Goal: Transaction & Acquisition: Purchase product/service

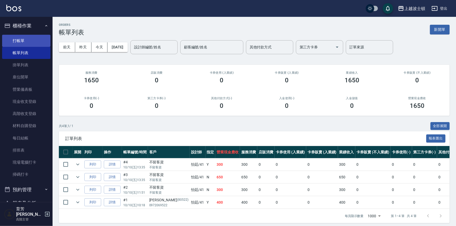
click at [21, 44] on link "打帳單" at bounding box center [26, 41] width 48 height 12
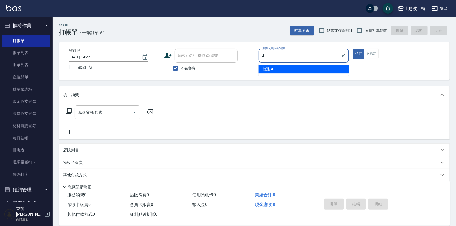
type input "怡廷-41"
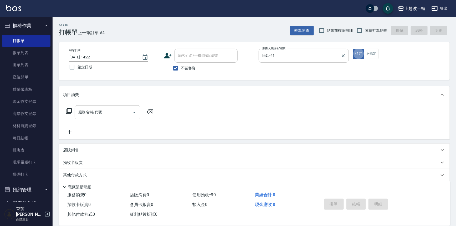
type button "true"
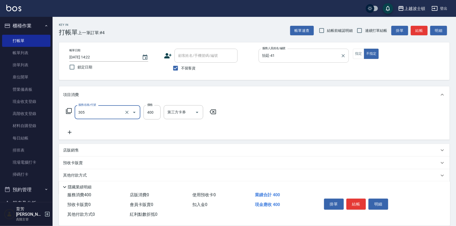
type input "剪髮(305)"
type input "350"
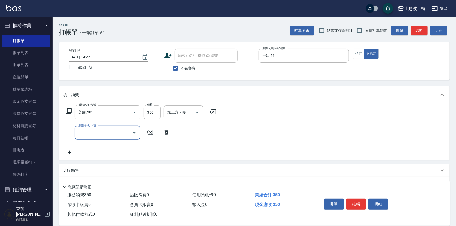
click at [360, 201] on button "結帳" at bounding box center [357, 203] width 20 height 11
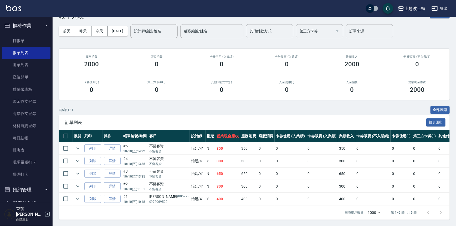
scroll to position [19, 0]
click at [10, 43] on link "打帳單" at bounding box center [26, 41] width 48 height 12
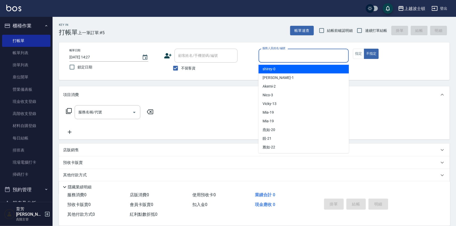
click at [273, 54] on input "服務人員姓名/編號" at bounding box center [304, 55] width 86 height 9
click at [276, 70] on div "shirey -0" at bounding box center [304, 69] width 90 height 9
type input "shirey-0"
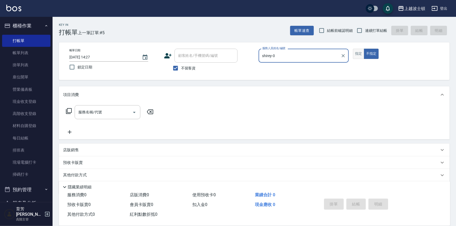
click at [363, 53] on button "指定" at bounding box center [358, 54] width 11 height 10
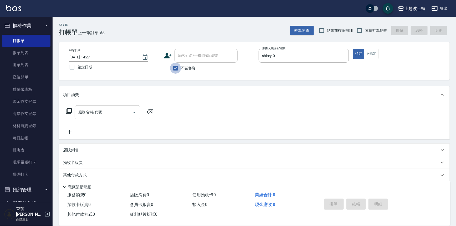
click at [180, 68] on input "不留客資" at bounding box center [175, 68] width 11 height 11
checkbox input "false"
click at [183, 55] on input "顧客姓名/手機號碼/編號" at bounding box center [202, 55] width 50 height 9
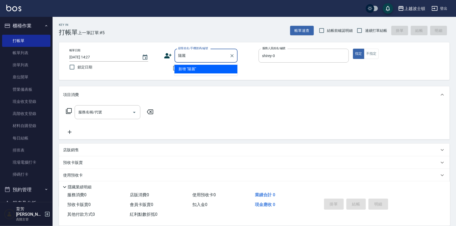
click at [181, 58] on input "陽麗" at bounding box center [202, 55] width 50 height 9
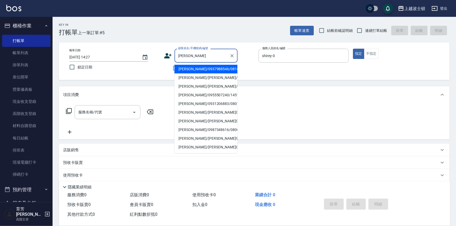
click at [186, 69] on li "[PERSON_NAME]/0937988546/081661" at bounding box center [206, 69] width 63 height 9
type input "[PERSON_NAME]/0937988546/081661"
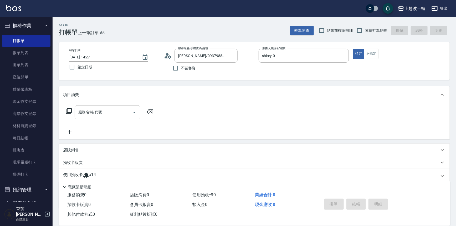
click at [88, 177] on icon at bounding box center [86, 175] width 6 height 6
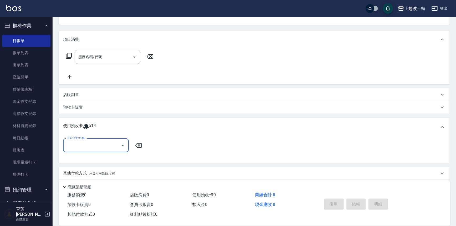
scroll to position [57, 0]
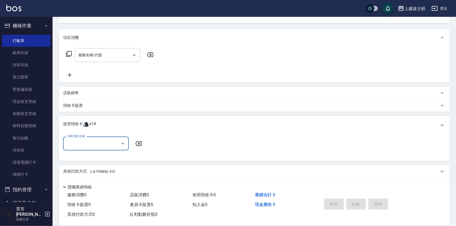
click at [122, 141] on icon "Open" at bounding box center [123, 143] width 6 height 6
click at [119, 159] on div "洗髮卷 剩餘14張" at bounding box center [96, 156] width 66 height 9
type input "洗髮卷"
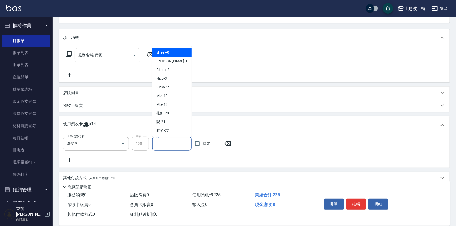
click at [180, 146] on input "洗-1" at bounding box center [172, 143] width 35 height 9
click at [170, 50] on div "shirey -0" at bounding box center [171, 52] width 39 height 9
type input "shirey-0"
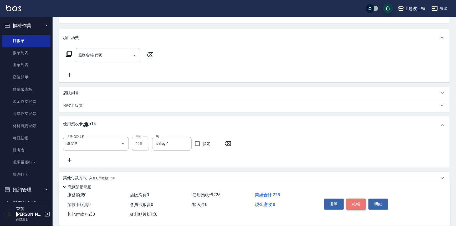
click at [360, 205] on button "結帳" at bounding box center [357, 203] width 20 height 11
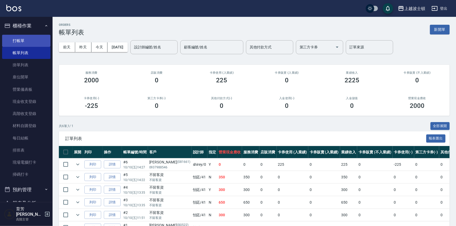
click at [21, 39] on link "打帳單" at bounding box center [26, 41] width 48 height 12
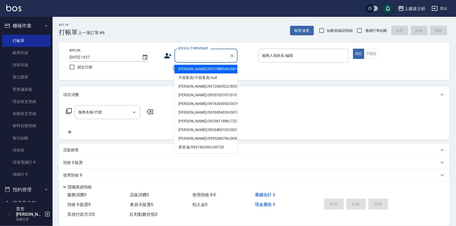
click at [207, 53] on input "顧客姓名/手機號碼/編號" at bounding box center [202, 55] width 50 height 9
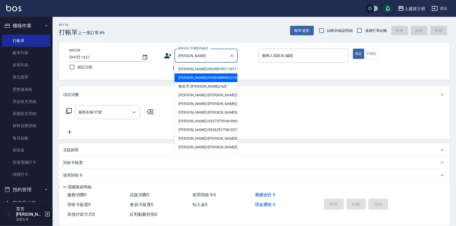
click at [215, 78] on li "[PERSON_NAME]/0938348989/0101310" at bounding box center [206, 77] width 63 height 9
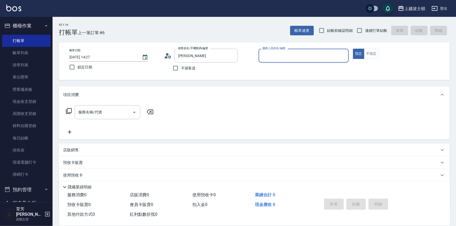
type input "[PERSON_NAME]/0938348989/0101310"
type input "shirey-0"
click at [68, 110] on icon at bounding box center [69, 111] width 6 height 6
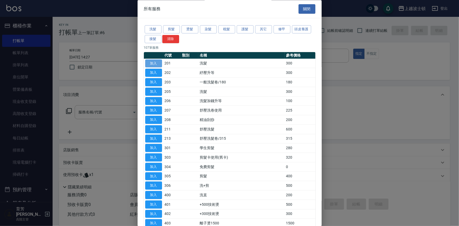
click at [158, 62] on button "加入" at bounding box center [153, 63] width 17 height 8
type input "洗髮(201)"
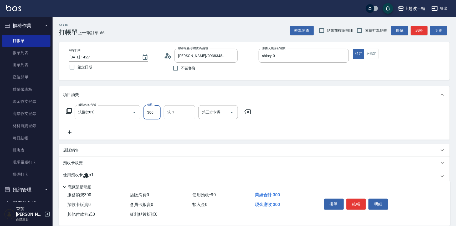
click at [158, 106] on input "300" at bounding box center [152, 112] width 17 height 14
type input "270"
click at [176, 126] on span "[PERSON_NAME]-25" at bounding box center [176, 126] width 16 height 6
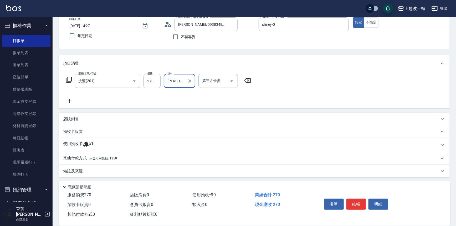
scroll to position [32, 0]
type input "[PERSON_NAME]-25"
click at [115, 157] on span "入金可用餘額: 1350" at bounding box center [103, 158] width 28 height 4
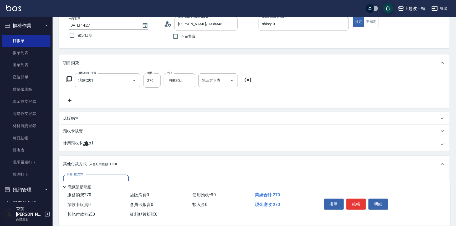
scroll to position [94, 0]
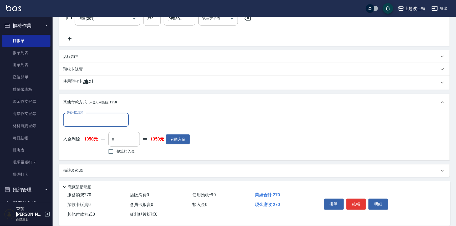
click at [120, 147] on label "整筆扣入金" at bounding box center [119, 151] width 29 height 11
click at [116, 147] on input "整筆扣入金" at bounding box center [110, 151] width 11 height 11
checkbox input "true"
type input "270"
click at [349, 200] on button "結帳" at bounding box center [357, 203] width 20 height 11
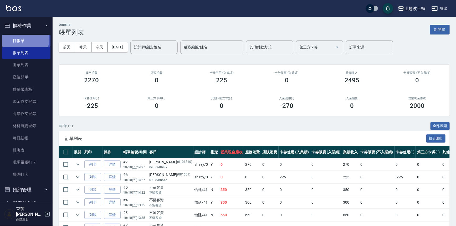
click at [24, 40] on link "打帳單" at bounding box center [26, 41] width 48 height 12
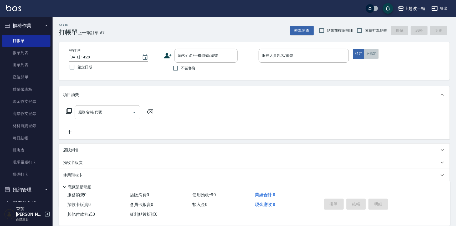
click at [374, 55] on button "不指定" at bounding box center [371, 54] width 15 height 10
click at [185, 69] on span "不留客資" at bounding box center [188, 68] width 15 height 6
click at [181, 69] on input "不留客資" at bounding box center [175, 68] width 11 height 11
checkbox input "true"
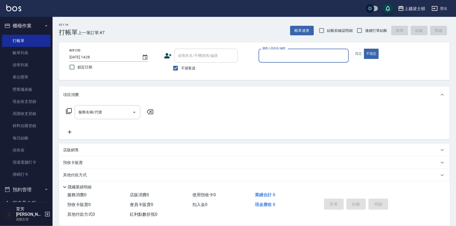
click at [297, 58] on input "服務人員姓名/編號" at bounding box center [304, 55] width 86 height 9
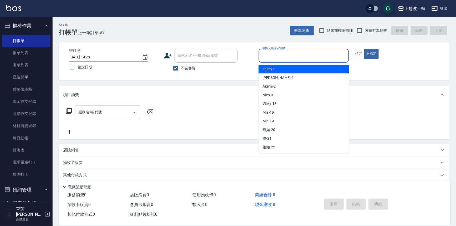
click at [296, 68] on div "shirey -0" at bounding box center [304, 69] width 90 height 9
type input "shirey-0"
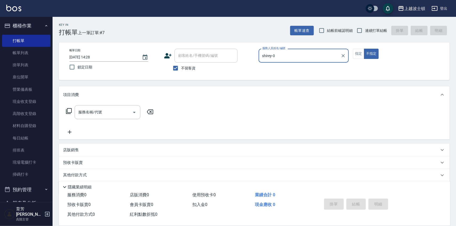
click at [71, 109] on icon at bounding box center [69, 111] width 6 height 6
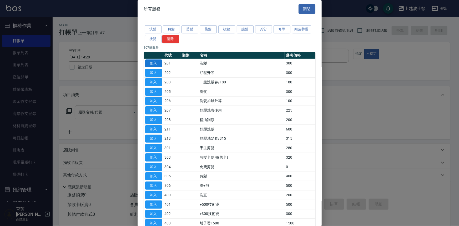
click at [152, 65] on button "加入" at bounding box center [153, 63] width 17 height 8
type input "洗髮(201)"
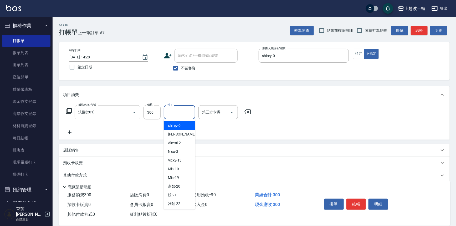
click at [179, 111] on input "洗-1" at bounding box center [179, 112] width 27 height 9
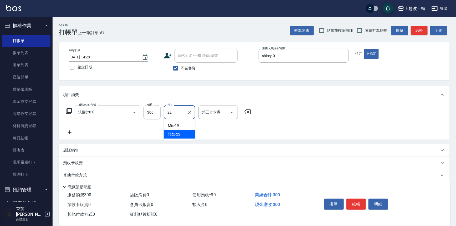
drag, startPoint x: 178, startPoint y: 131, endPoint x: 184, endPoint y: 136, distance: 8.0
click at [177, 131] on div "雅如 -22" at bounding box center [180, 134] width 32 height 9
type input "雅如-22"
click at [357, 201] on button "結帳" at bounding box center [357, 203] width 20 height 11
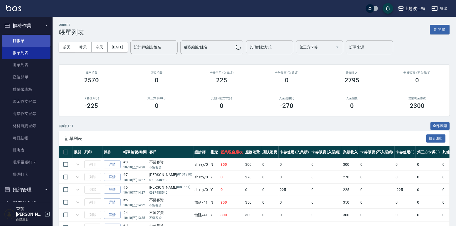
click at [14, 39] on link "打帳單" at bounding box center [26, 41] width 48 height 12
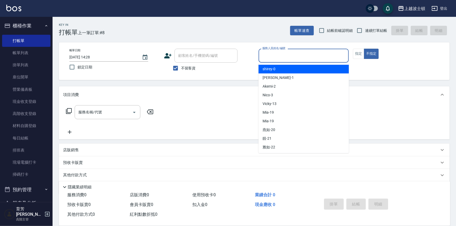
click at [272, 53] on input "服務人員姓名/編號" at bounding box center [304, 55] width 86 height 9
click at [270, 69] on span "shirey -0" at bounding box center [269, 69] width 13 height 6
type input "shirey-0"
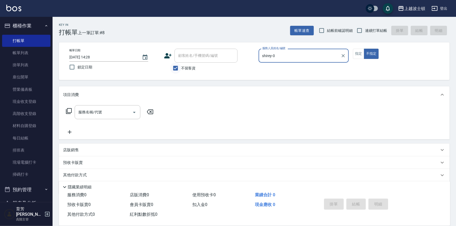
click at [180, 64] on input "不留客資" at bounding box center [175, 68] width 11 height 11
checkbox input "false"
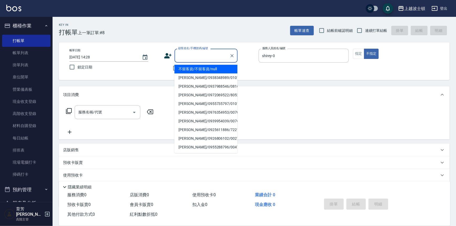
click at [183, 58] on input "顧客姓名/手機號碼/編號" at bounding box center [202, 55] width 50 height 9
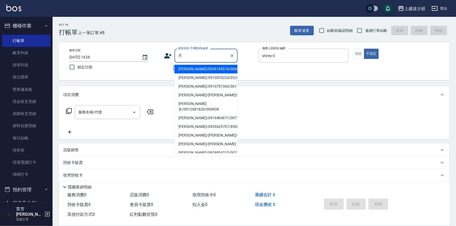
click at [191, 87] on li "[PERSON_NAME]/0910757360/061110" at bounding box center [206, 86] width 63 height 9
type input "[PERSON_NAME]/0910757360/061110"
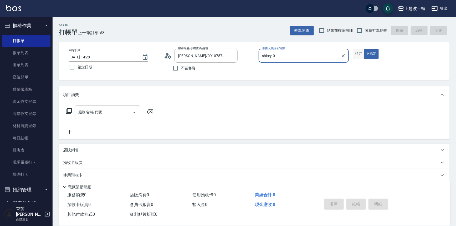
click at [358, 53] on button "指定" at bounding box center [358, 54] width 11 height 10
click at [69, 109] on icon at bounding box center [69, 111] width 6 height 6
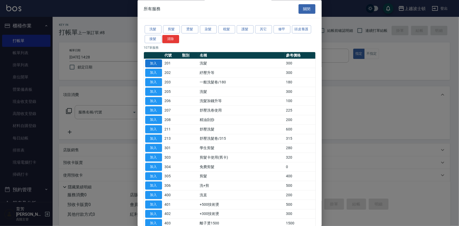
click at [149, 64] on button "加入" at bounding box center [153, 63] width 17 height 8
type input "洗髮(201)"
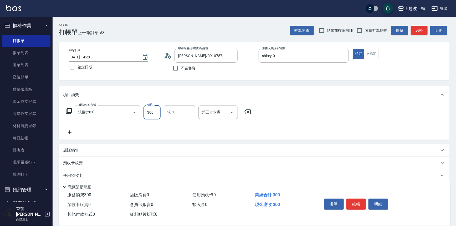
click at [158, 110] on input "300" at bounding box center [152, 112] width 17 height 14
type input "270"
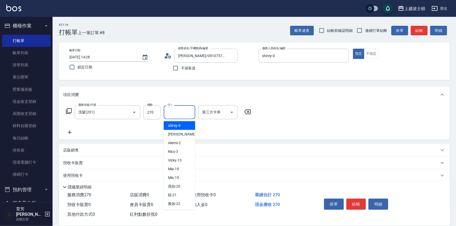
click at [182, 109] on input "洗-1" at bounding box center [179, 112] width 27 height 9
click at [179, 128] on div "shirey -0" at bounding box center [180, 125] width 32 height 9
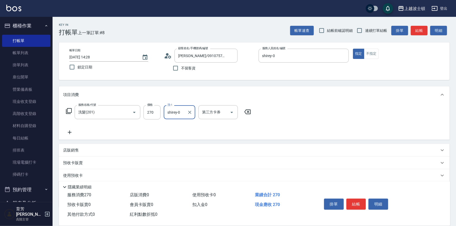
type input "shirey-0"
click at [69, 109] on icon at bounding box center [69, 111] width 6 height 6
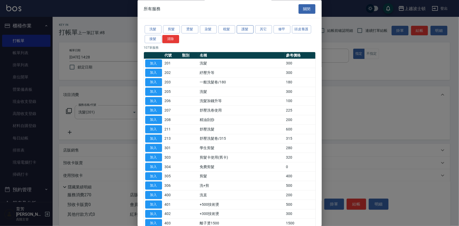
click at [247, 29] on button "護髮" at bounding box center [245, 30] width 17 height 8
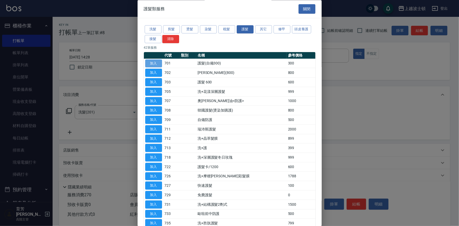
click at [155, 62] on button "加入" at bounding box center [153, 63] width 17 height 8
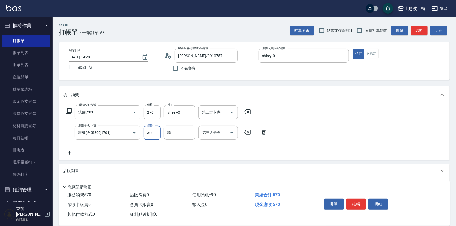
click at [154, 135] on input "300" at bounding box center [152, 133] width 17 height 14
type input "200"
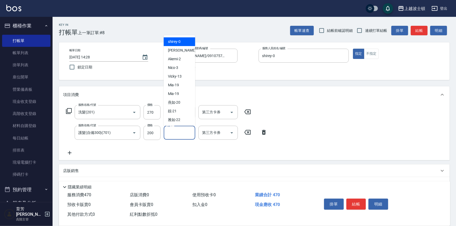
click at [176, 131] on input "護-1" at bounding box center [179, 132] width 27 height 9
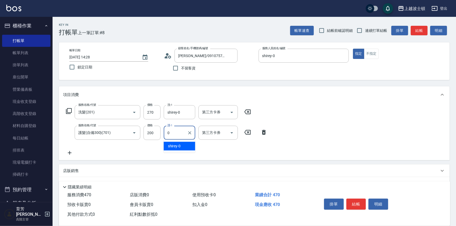
click at [173, 149] on span "shirey -0" at bounding box center [174, 146] width 13 height 6
type input "shirey-0"
click at [70, 108] on icon at bounding box center [69, 111] width 6 height 6
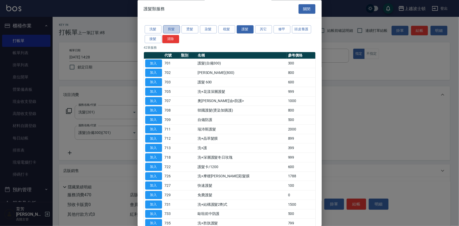
click at [169, 26] on button "剪髮" at bounding box center [171, 30] width 17 height 8
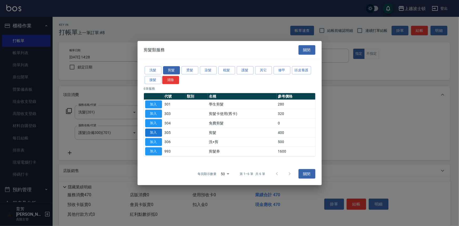
click at [160, 131] on button "加入" at bounding box center [153, 132] width 17 height 8
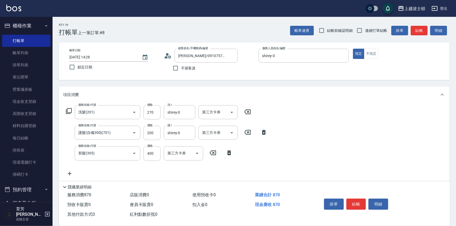
click at [161, 155] on div "服務名稱/代號 剪髮(305) 服務名稱/代號 價格 400 價格 第三方卡券 第三方卡券" at bounding box center [149, 153] width 173 height 14
click at [156, 155] on input "400" at bounding box center [152, 153] width 17 height 14
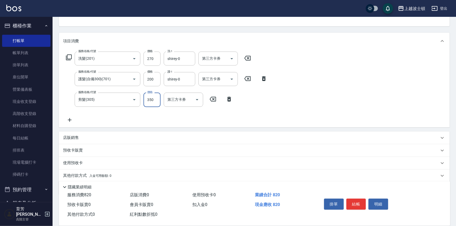
scroll to position [55, 0]
click at [68, 56] on icon at bounding box center [69, 56] width 6 height 6
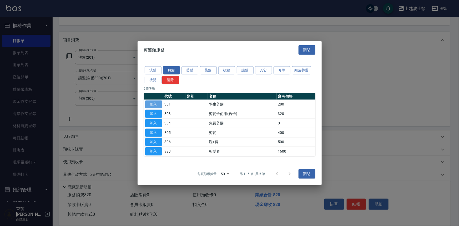
click at [147, 100] on button "加入" at bounding box center [153, 104] width 17 height 8
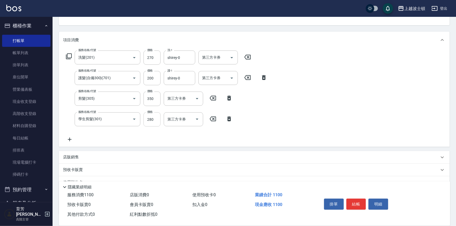
click at [155, 121] on input "280" at bounding box center [152, 119] width 17 height 14
drag, startPoint x: 155, startPoint y: 121, endPoint x: 154, endPoint y: 117, distance: 4.2
click at [154, 119] on input "280" at bounding box center [152, 119] width 17 height 14
click at [155, 96] on input "350" at bounding box center [152, 98] width 17 height 14
click at [229, 119] on icon at bounding box center [229, 119] width 13 height 6
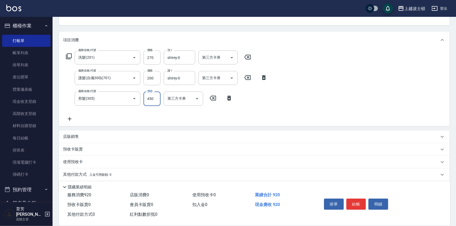
click at [150, 98] on input "450" at bounding box center [152, 98] width 17 height 14
type input "350"
click at [156, 71] on input "200" at bounding box center [152, 78] width 17 height 14
type input "300"
click at [359, 198] on button "結帳" at bounding box center [357, 203] width 20 height 11
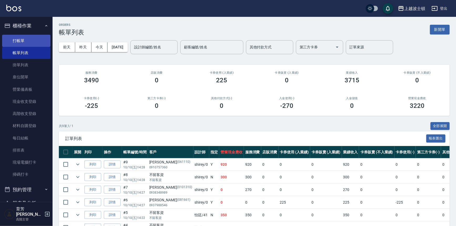
click at [19, 41] on link "打帳單" at bounding box center [26, 41] width 48 height 12
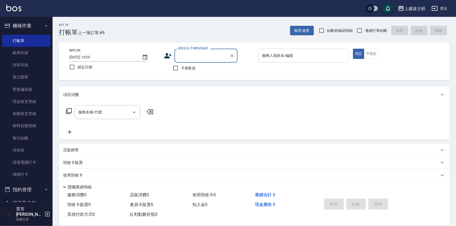
click at [308, 60] on div "服務人員姓名/編號" at bounding box center [304, 56] width 90 height 14
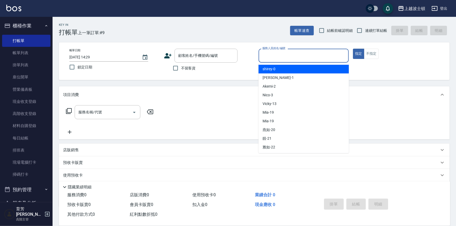
drag, startPoint x: 308, startPoint y: 67, endPoint x: 280, endPoint y: 69, distance: 28.5
click at [308, 67] on div "shirey -0" at bounding box center [304, 69] width 90 height 9
type input "shirey-0"
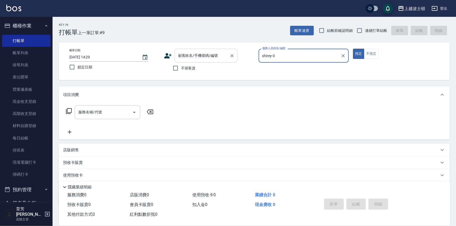
click at [200, 54] on input "顧客姓名/手機號碼/編號" at bounding box center [202, 55] width 50 height 9
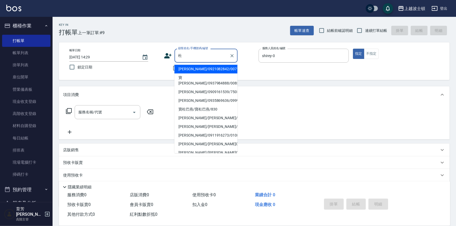
click at [206, 96] on li "[PERSON_NAME]/0935869636/099953" at bounding box center [206, 100] width 63 height 9
type input "[PERSON_NAME]/0935869636/099953"
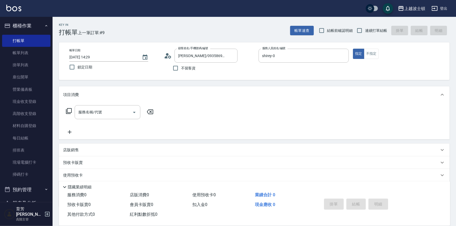
click at [69, 108] on icon at bounding box center [69, 111] width 6 height 6
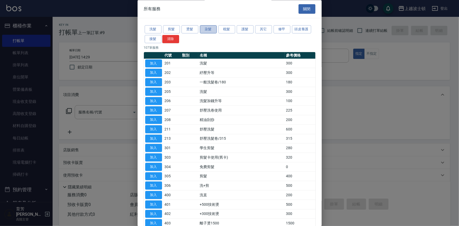
click at [210, 26] on button "染髮" at bounding box center [208, 30] width 17 height 8
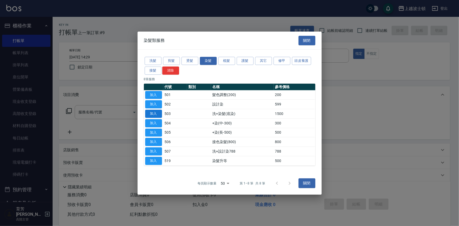
click at [157, 114] on button "加入" at bounding box center [153, 114] width 17 height 8
type input "洗+染髮(底染)(503)"
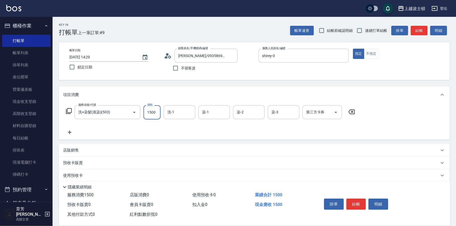
click at [159, 114] on input "1500" at bounding box center [152, 112] width 17 height 14
type input "1300"
click at [66, 110] on icon at bounding box center [69, 111] width 6 height 6
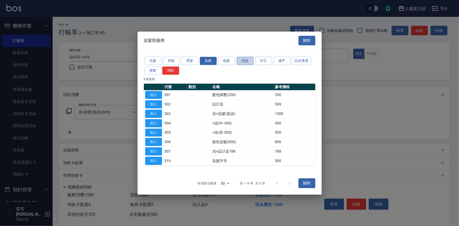
click at [248, 60] on button "護髮" at bounding box center [245, 61] width 17 height 8
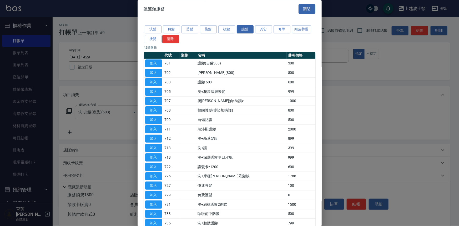
drag, startPoint x: 159, startPoint y: 119, endPoint x: 104, endPoint y: 104, distance: 56.6
click at [159, 119] on button "加入" at bounding box center [153, 120] width 17 height 8
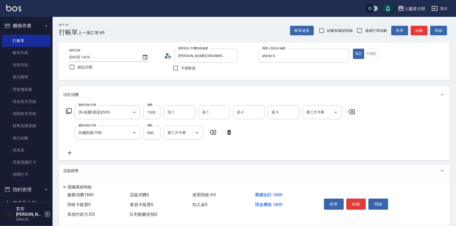
click at [66, 112] on icon at bounding box center [69, 111] width 6 height 6
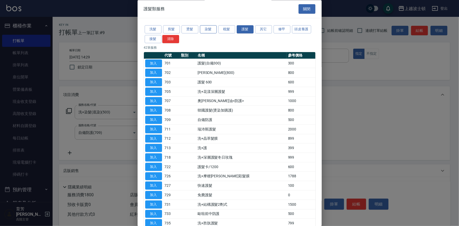
click at [210, 33] on div "洗髮 剪髮 燙髮 染髮 梳髮 護髮 其它 修甲 頭皮養護 接髮 清除" at bounding box center [229, 34] width 171 height 19
click at [213, 31] on button "染髮" at bounding box center [208, 30] width 17 height 8
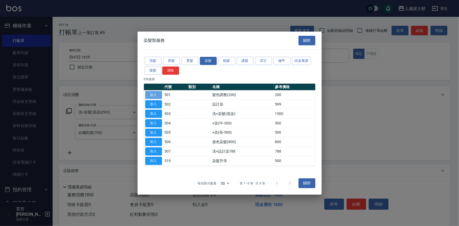
click at [155, 95] on button "加入" at bounding box center [153, 95] width 17 height 8
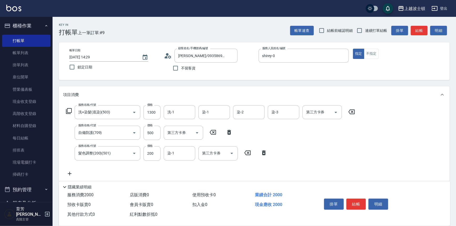
click at [456, 133] on div "Key In 打帳單 上一筆訂單:#9 帳單速查 結帳前確認明細 連續打單結帳 掛單 結帳 明細 帳單日期 [DATE] 14:29 鎖定日期 顧客姓名/手機…" at bounding box center [255, 157] width 404 height 281
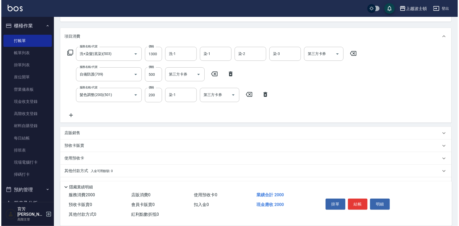
scroll to position [67, 0]
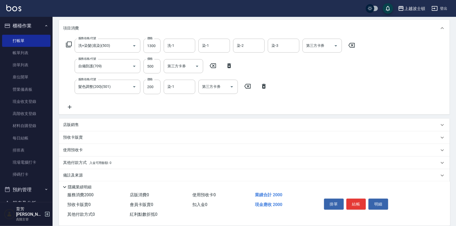
click at [68, 45] on icon at bounding box center [69, 44] width 6 height 6
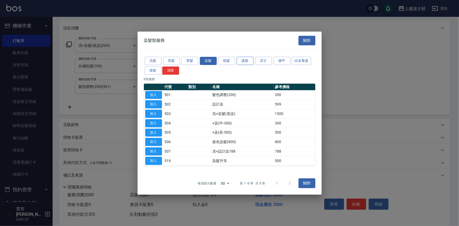
click at [243, 58] on button "護髮" at bounding box center [245, 61] width 17 height 8
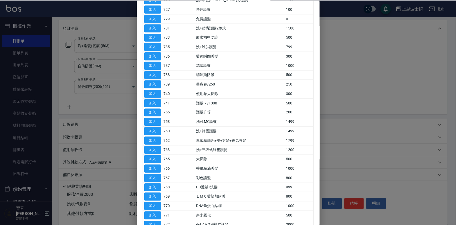
scroll to position [175, 0]
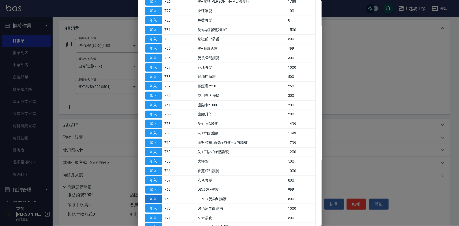
click at [155, 198] on button "加入" at bounding box center [153, 199] width 17 height 8
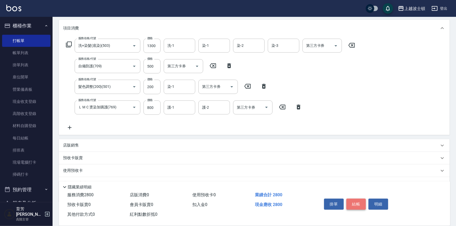
click at [359, 204] on button "結帳" at bounding box center [357, 203] width 20 height 11
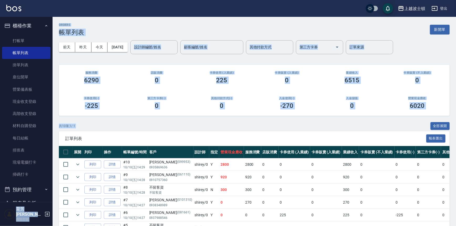
drag, startPoint x: 49, startPoint y: 77, endPoint x: 63, endPoint y: 131, distance: 55.4
click at [63, 131] on div "上越波士頓 登出 櫃檯作業 打帳單 帳單列表 掛單列表 座位開單 營業儀表板 現金收支登錄 高階收支登錄 材料自購登錄 每日結帳 排班表 現場電腦打卡 掃碼打…" at bounding box center [228, 152] width 456 height 305
click at [71, 82] on div "6290" at bounding box center [91, 80] width 53 height 7
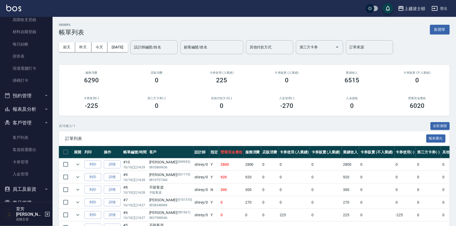
scroll to position [96, 0]
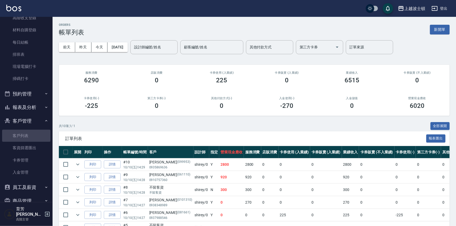
drag, startPoint x: 42, startPoint y: 133, endPoint x: 48, endPoint y: 119, distance: 15.7
click at [42, 133] on link "客戶列表" at bounding box center [26, 136] width 48 height 12
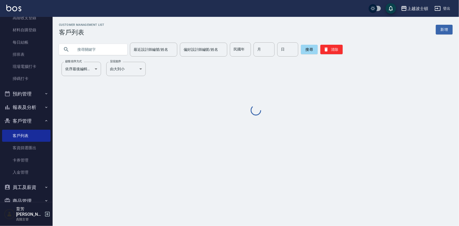
click at [104, 52] on input "text" at bounding box center [98, 49] width 49 height 14
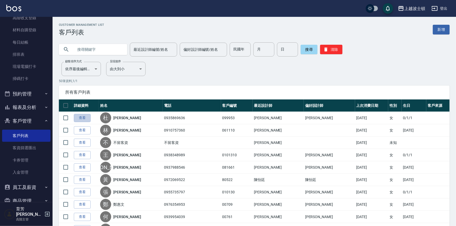
click at [79, 117] on link "查看" at bounding box center [82, 118] width 17 height 8
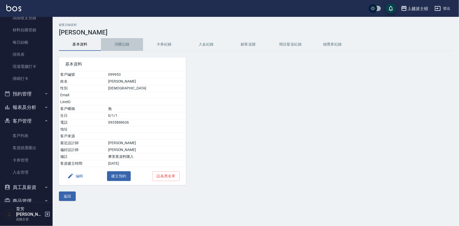
click at [126, 44] on button "消費記錄" at bounding box center [122, 44] width 42 height 13
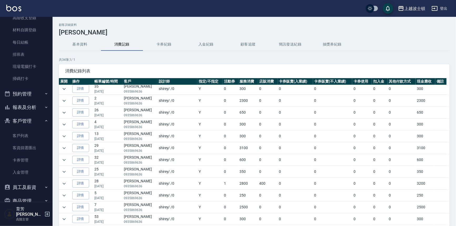
scroll to position [69, 0]
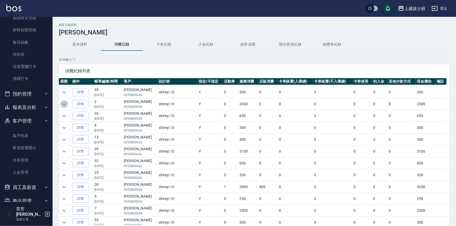
click at [65, 101] on icon "expand row" at bounding box center [64, 104] width 6 height 6
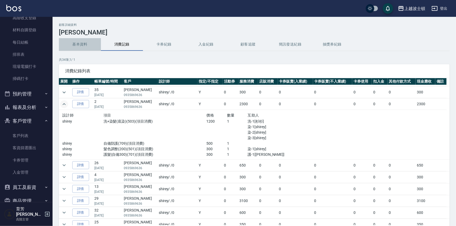
click at [84, 42] on button "基本資料" at bounding box center [80, 44] width 42 height 13
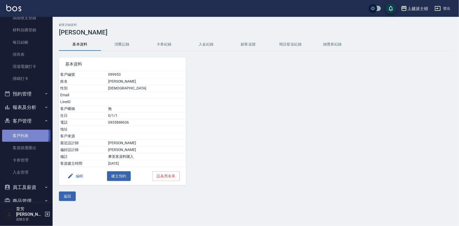
click at [10, 135] on link "客戶列表" at bounding box center [26, 136] width 48 height 12
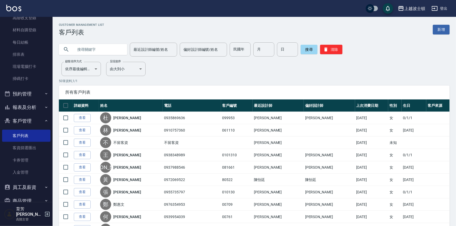
click at [24, 120] on button "客戶管理" at bounding box center [26, 121] width 48 height 14
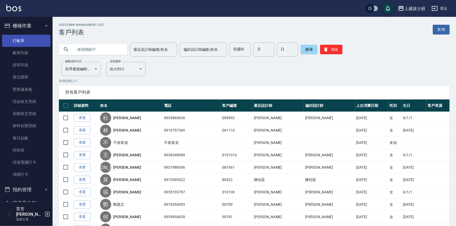
click at [11, 36] on link "打帳單" at bounding box center [26, 41] width 48 height 12
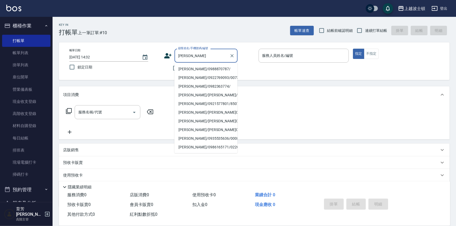
click at [187, 70] on li "[PERSON_NAME]/0988870787/" at bounding box center [206, 69] width 63 height 9
type input "[PERSON_NAME]/0988870787/"
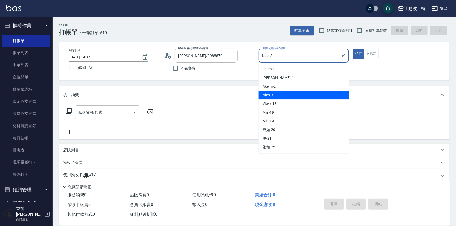
click at [284, 53] on input "Nico-3" at bounding box center [300, 55] width 78 height 9
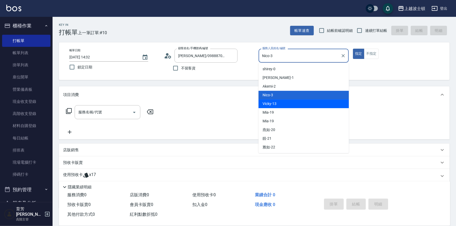
click at [273, 100] on div "Vicky -13" at bounding box center [304, 103] width 90 height 9
type input "Vicky-13"
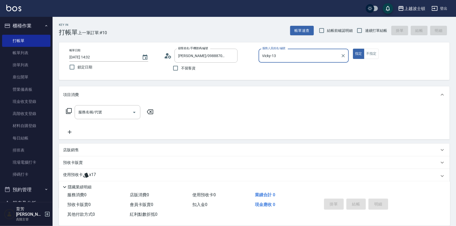
click at [78, 174] on p "使用預收卡" at bounding box center [73, 176] width 20 height 8
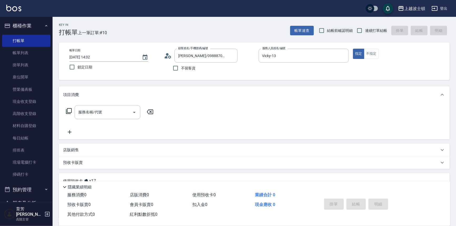
scroll to position [71, 0]
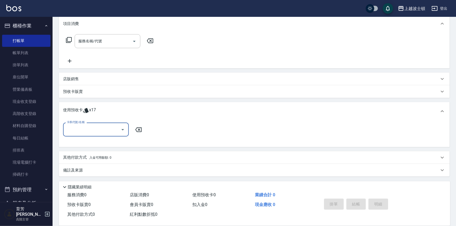
click at [108, 130] on input "卡券代號/名稱" at bounding box center [91, 129] width 53 height 9
click at [104, 144] on div "洗髮卷 剩餘17張" at bounding box center [96, 143] width 66 height 9
type input "洗髮卷"
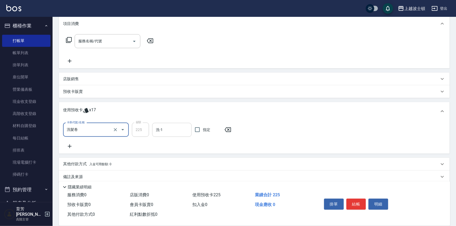
click at [164, 129] on input "洗-1" at bounding box center [172, 129] width 35 height 9
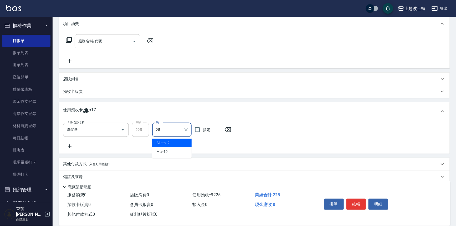
type input "[PERSON_NAME]-25"
click at [355, 198] on button "結帳" at bounding box center [357, 203] width 20 height 11
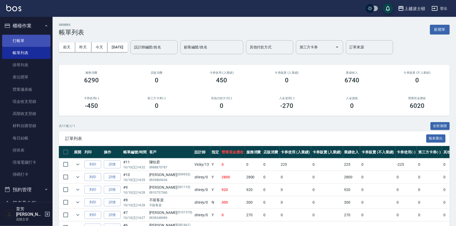
click at [19, 38] on link "打帳單" at bounding box center [26, 41] width 48 height 12
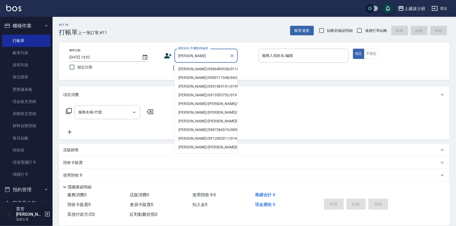
click at [198, 69] on li "[PERSON_NAME]/0966499338/0110319" at bounding box center [206, 69] width 63 height 9
type input "[PERSON_NAME]/0966499338/0110319"
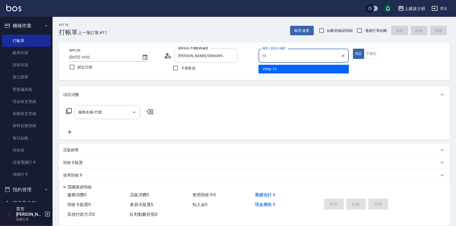
type input "Vicky-13"
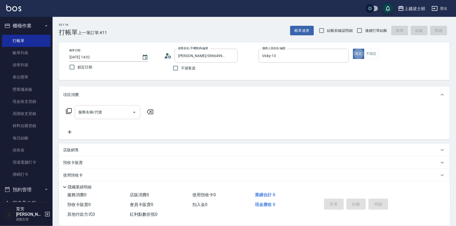
type button "true"
click at [114, 113] on input "服務名稱/代號" at bounding box center [103, 112] width 53 height 9
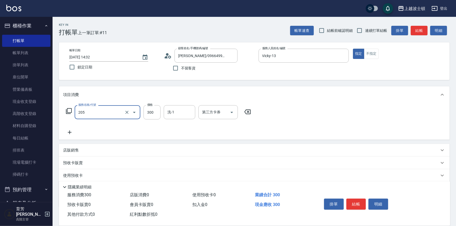
type input "洗髮(205)"
click at [162, 113] on div "服務名稱/代號 洗髮(205) 服務名稱/代號 價格 300 價格 洗-1 洗-1 第三方卡券 第三方卡券" at bounding box center [158, 112] width 191 height 14
click at [154, 113] on input "300" at bounding box center [152, 112] width 17 height 14
type input "270"
click at [182, 113] on input "洗-1" at bounding box center [179, 112] width 27 height 9
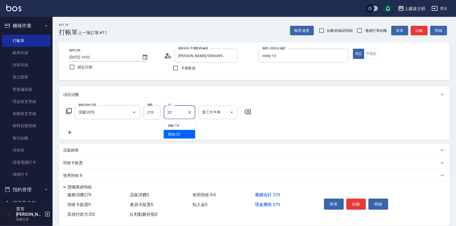
type input "雅如-22"
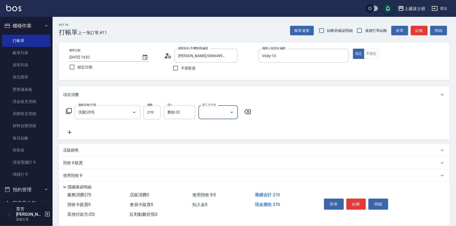
scroll to position [30, 0]
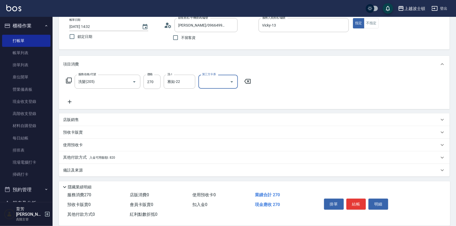
click at [72, 154] on div "其他付款方式 入金可用餘額: 820" at bounding box center [254, 157] width 391 height 13
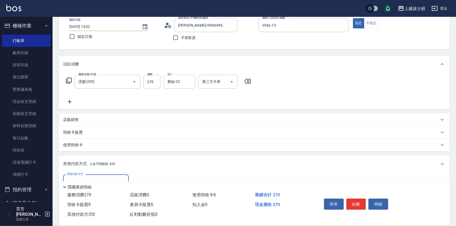
scroll to position [92, 0]
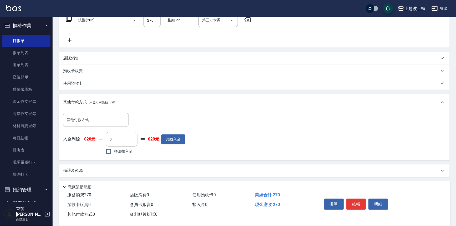
click at [124, 152] on span "整筆扣入金" at bounding box center [123, 152] width 18 height 6
click at [114, 152] on input "整筆扣入金" at bounding box center [108, 151] width 11 height 11
checkbox input "true"
type input "270"
click at [353, 203] on button "結帳" at bounding box center [357, 203] width 20 height 11
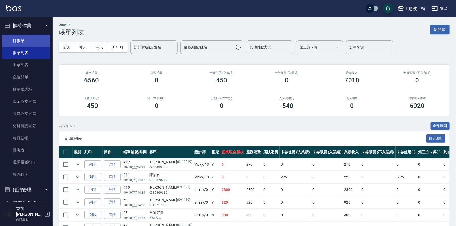
click at [15, 44] on link "打帳單" at bounding box center [26, 41] width 48 height 12
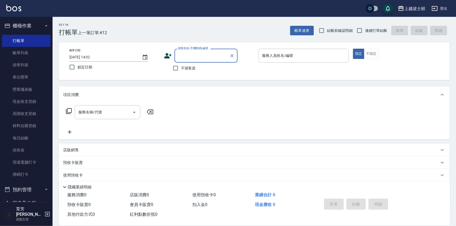
click at [191, 70] on span "不留客資" at bounding box center [188, 68] width 15 height 6
click at [181, 70] on input "不留客資" at bounding box center [175, 68] width 11 height 11
checkbox input "true"
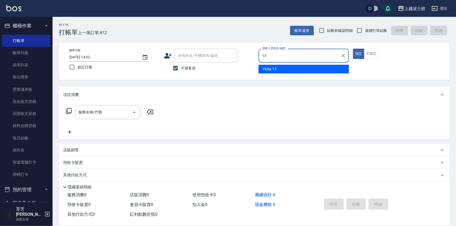
type input "Vicky-13"
type button "true"
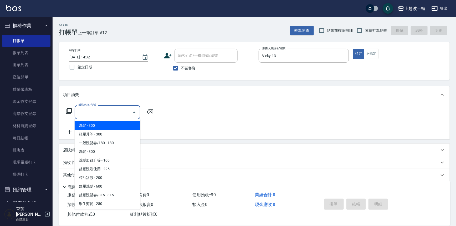
click at [106, 116] on input "服務名稱/代號" at bounding box center [103, 112] width 53 height 9
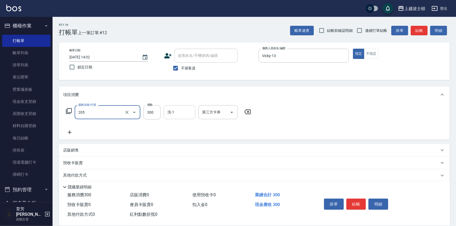
type input "洗髮(205)"
click at [170, 108] on div "洗-1 洗-1" at bounding box center [180, 112] width 32 height 14
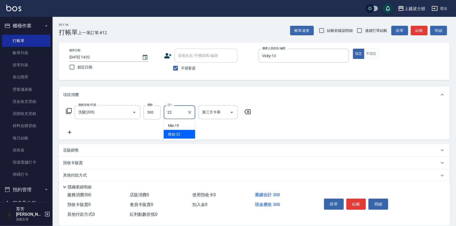
type input "雅如-22"
click at [361, 199] on button "結帳" at bounding box center [357, 203] width 20 height 11
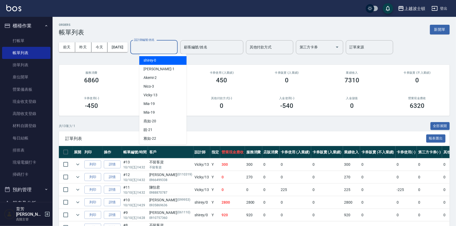
click at [160, 46] on input "設計師編號/姓名" at bounding box center [154, 47] width 43 height 9
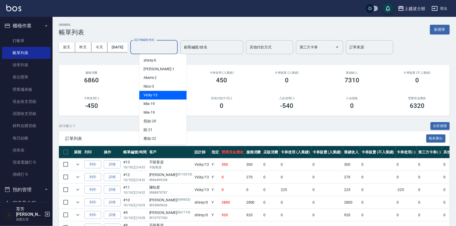
click at [153, 95] on span "Vicky -13" at bounding box center [151, 95] width 14 height 6
type input "Vicky-13"
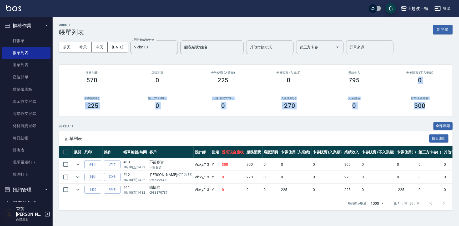
drag, startPoint x: 459, startPoint y: 101, endPoint x: 459, endPoint y: 108, distance: 6.3
click at [456, 108] on div "ORDERS 帳單列表 新開單 [DATE] [DATE] [DATE] [DATE] 設計師編號/姓名 [PERSON_NAME]-13 設計師編號/姓名 …" at bounding box center [256, 117] width 406 height 200
click at [217, 125] on div "共 3 筆, 1 / 1 全部展開" at bounding box center [256, 126] width 394 height 8
click at [110, 162] on link "詳情" at bounding box center [112, 164] width 17 height 8
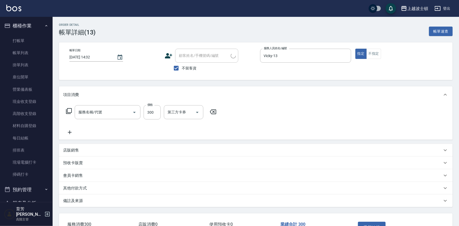
type input "[DATE] 14:32"
checkbox input "true"
type input "Vicky-13"
type input "洗髮(205)"
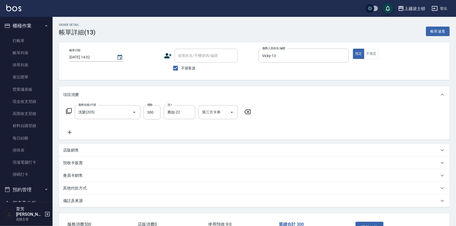
click at [70, 132] on icon at bounding box center [70, 132] width 4 height 4
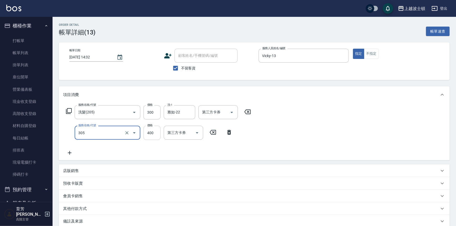
type input "剪髮(305)"
click at [158, 135] on input "400" at bounding box center [152, 133] width 17 height 14
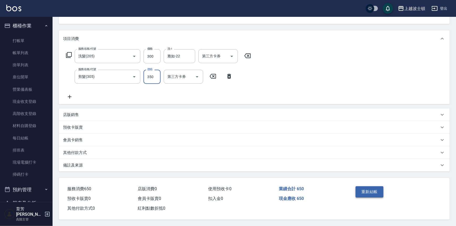
type input "350"
click at [378, 191] on button "重新結帳" at bounding box center [370, 191] width 28 height 11
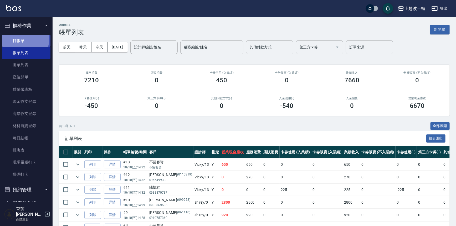
click at [15, 39] on link "打帳單" at bounding box center [26, 41] width 48 height 12
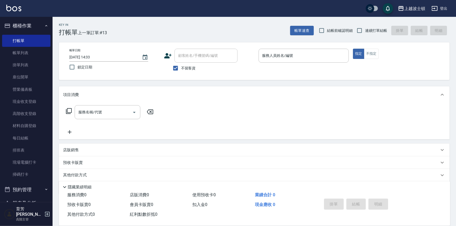
click at [189, 69] on span "不留客資" at bounding box center [188, 68] width 15 height 6
click at [181, 69] on input "不留客資" at bounding box center [175, 68] width 11 height 11
checkbox input "false"
click at [194, 59] on input "顧客姓名/手機號碼/編號" at bounding box center [202, 55] width 50 height 9
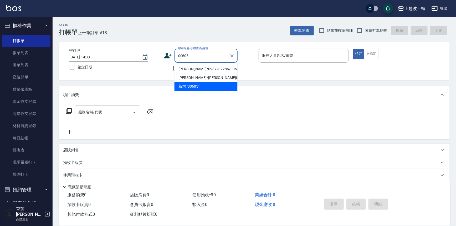
click at [190, 69] on li "[PERSON_NAME]/0937982286/00605" at bounding box center [206, 69] width 63 height 9
type input "[PERSON_NAME]/0937982286/00605"
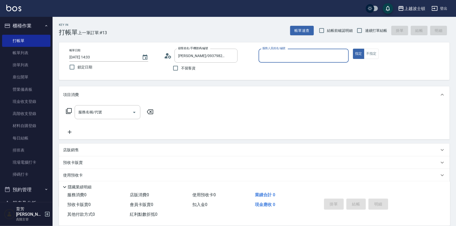
type input "Vicky-13"
click at [108, 115] on input "服務名稱/代號" at bounding box center [103, 112] width 53 height 9
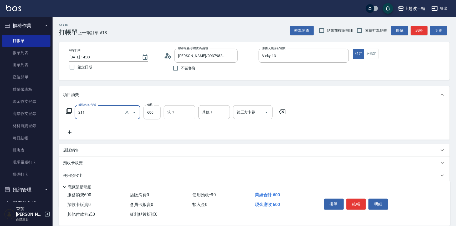
type input "舒壓洗髮(211)"
click at [150, 114] on input "600" at bounding box center [152, 112] width 17 height 14
type input "540"
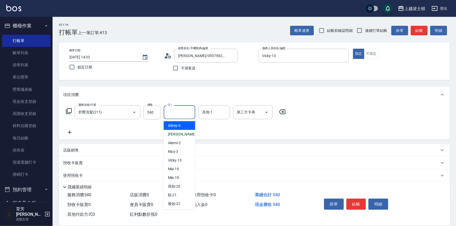
click at [178, 114] on input "洗-1" at bounding box center [179, 112] width 27 height 9
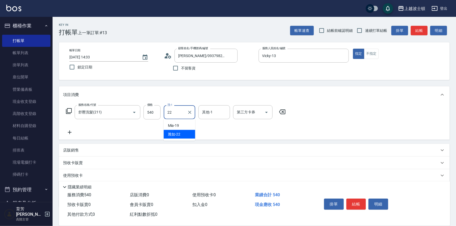
type input "雅如-22"
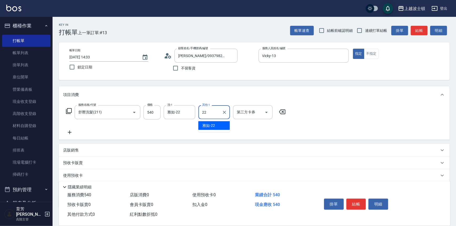
type input "雅如-22"
click at [363, 205] on button "結帳" at bounding box center [357, 203] width 20 height 11
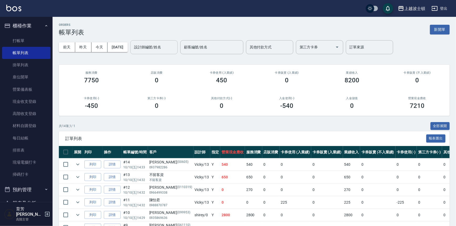
click at [159, 51] on input "設計師編號/姓名" at bounding box center [154, 47] width 43 height 9
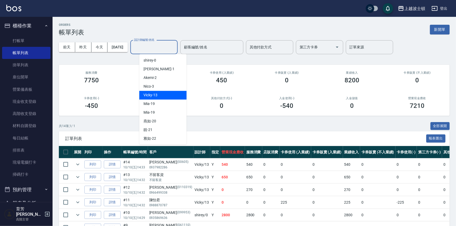
click at [155, 94] on span "Vicky -13" at bounding box center [151, 95] width 14 height 6
type input "Vicky-13"
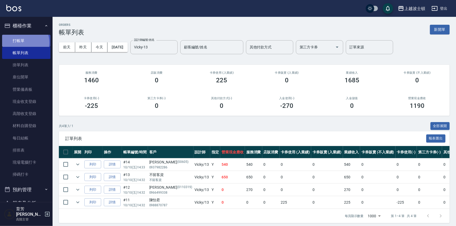
click at [22, 42] on link "打帳單" at bounding box center [26, 41] width 48 height 12
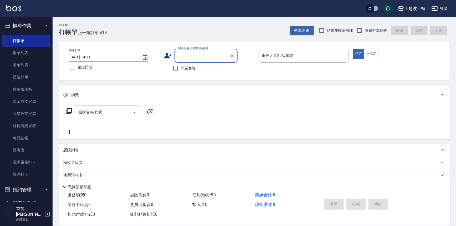
drag, startPoint x: 181, startPoint y: 67, endPoint x: 200, endPoint y: 61, distance: 20.0
click at [181, 67] on span "不留客資" at bounding box center [188, 68] width 15 height 6
click at [181, 67] on input "不留客資" at bounding box center [175, 68] width 11 height 11
checkbox input "true"
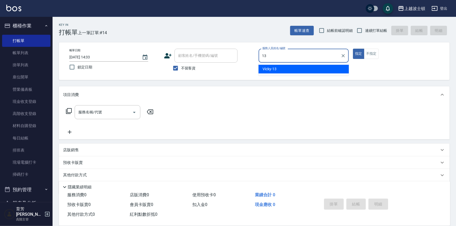
type input "Vicky-13"
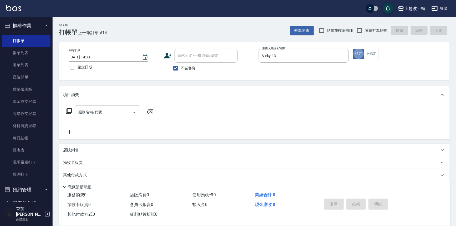
type button "true"
click at [371, 54] on button "不指定" at bounding box center [371, 54] width 15 height 10
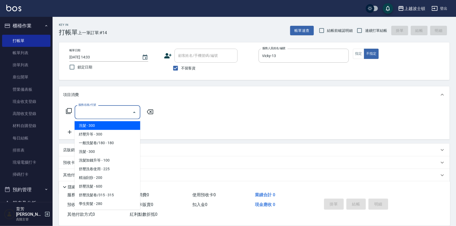
click at [115, 114] on input "服務名稱/代號" at bounding box center [103, 112] width 53 height 9
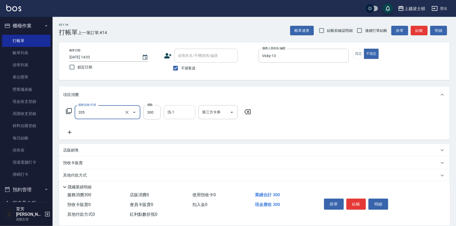
type input "洗髮(205)"
click at [176, 112] on input "洗-1" at bounding box center [179, 112] width 27 height 9
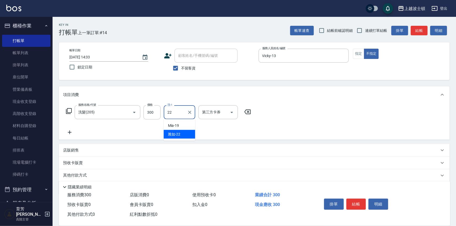
type input "雅如-22"
click at [353, 200] on button "結帳" at bounding box center [357, 203] width 20 height 11
